Goal: Information Seeking & Learning: Understand process/instructions

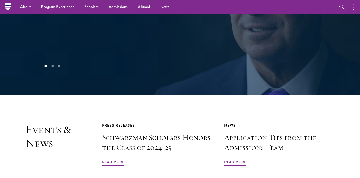
scroll to position [1071, 0]
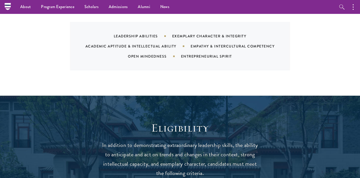
scroll to position [393, 0]
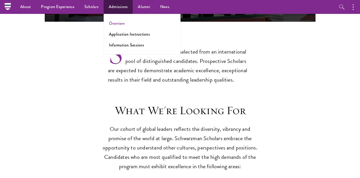
click at [116, 25] on link "Overview" at bounding box center [117, 23] width 16 height 6
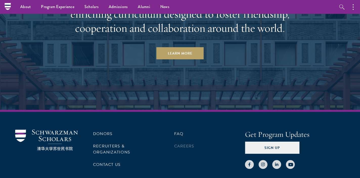
scroll to position [2468, 0]
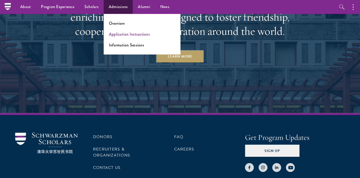
click at [124, 35] on link "Application Instructions" at bounding box center [129, 34] width 41 height 6
